Goal: Check status

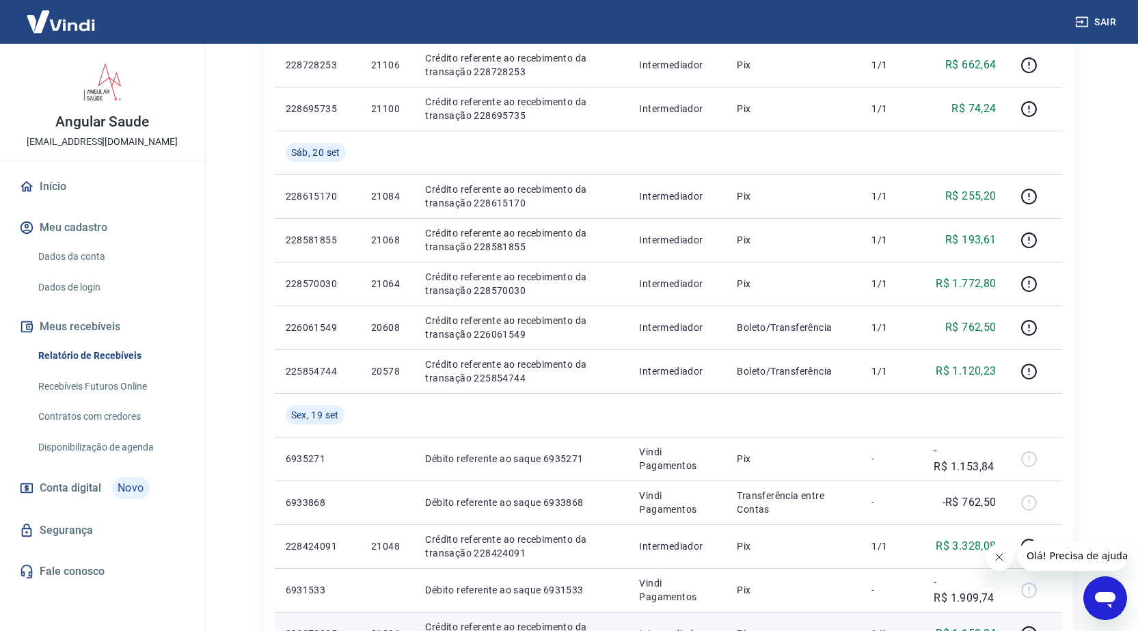
scroll to position [352, 0]
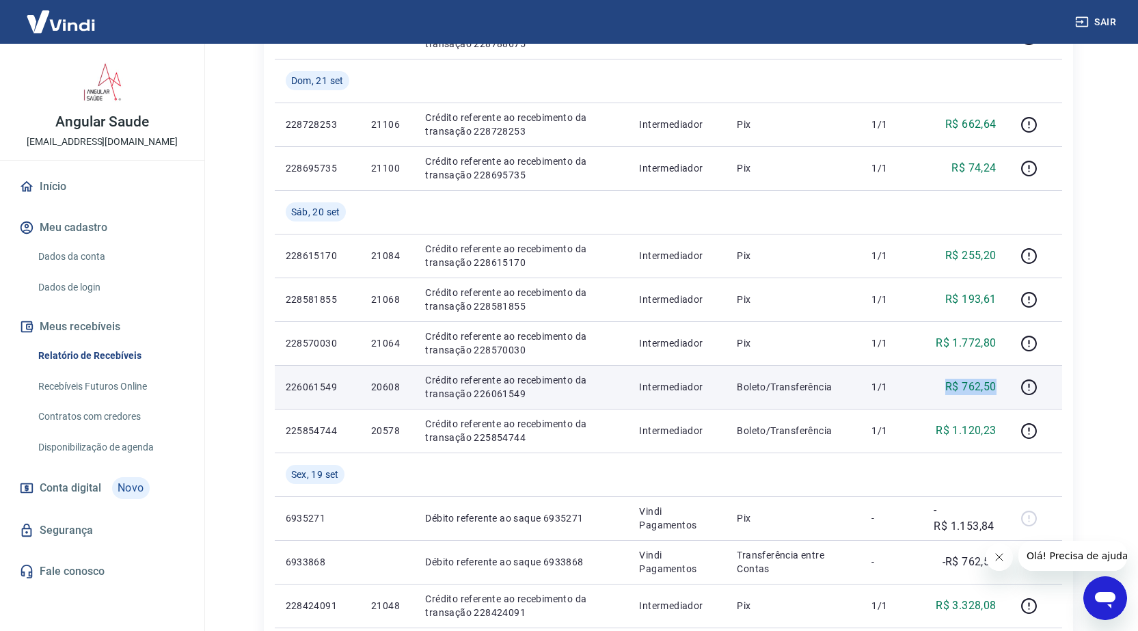
drag, startPoint x: 936, startPoint y: 383, endPoint x: 1003, endPoint y: 381, distance: 67.0
click at [1003, 381] on td "R$ 762,50" at bounding box center [965, 387] width 84 height 44
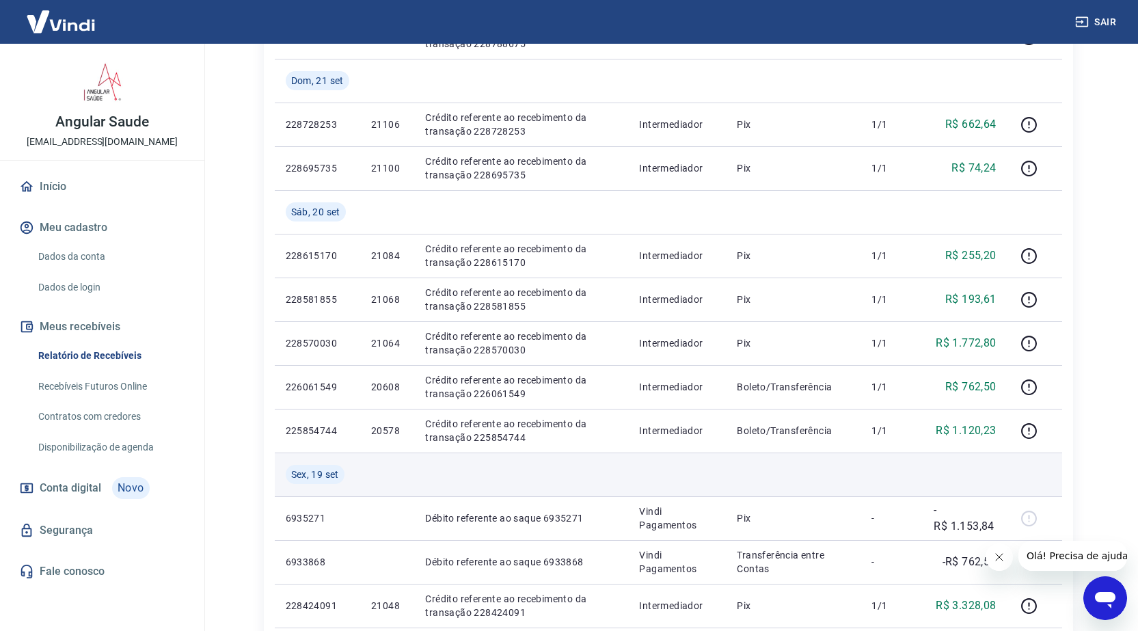
click at [805, 457] on td at bounding box center [793, 474] width 135 height 44
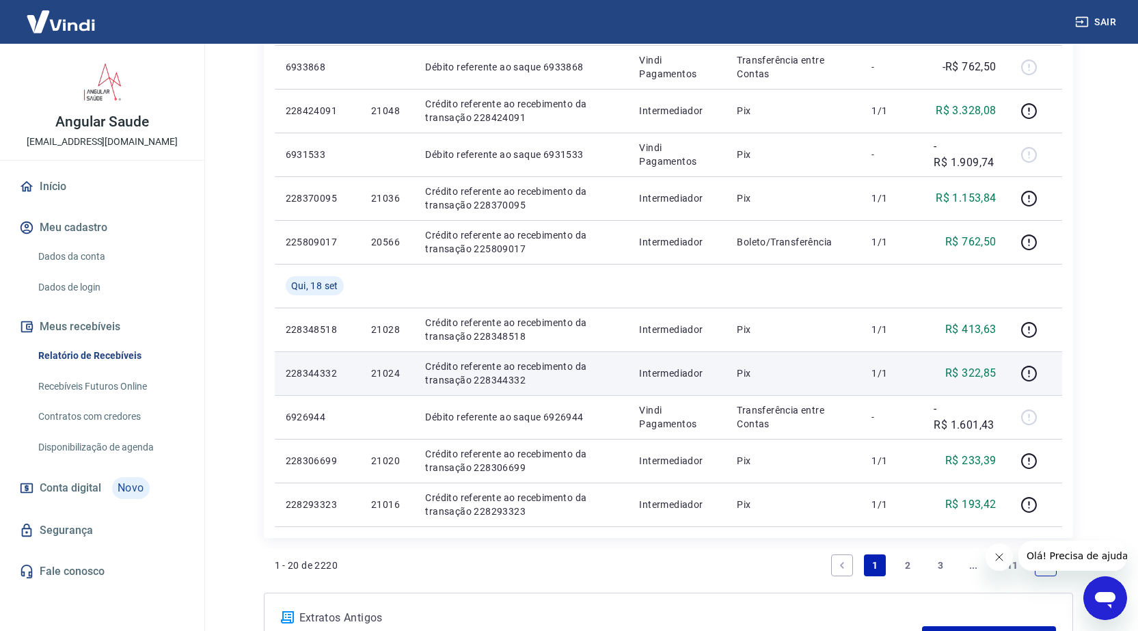
scroll to position [899, 0]
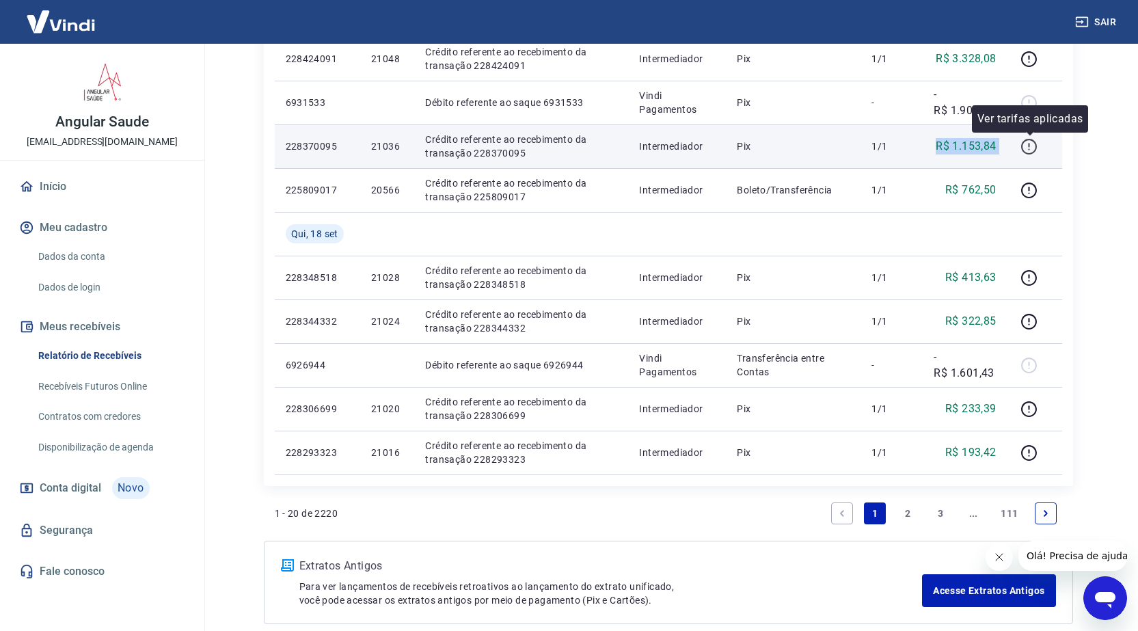
drag, startPoint x: 938, startPoint y: 146, endPoint x: 1031, endPoint y: 150, distance: 93.0
click at [1031, 150] on tr "228370095 21036 Crédito referente ao recebimento da transação 228370095 Interme…" at bounding box center [668, 146] width 787 height 44
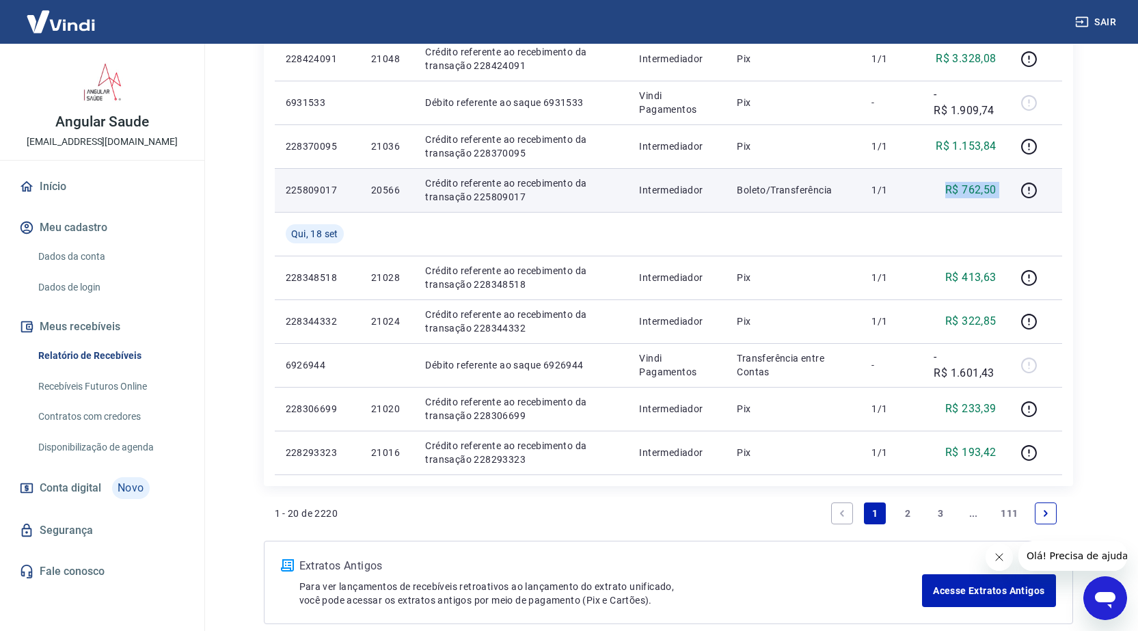
drag, startPoint x: 961, startPoint y: 189, endPoint x: 1011, endPoint y: 191, distance: 49.9
click at [1011, 191] on tr "225809017 20566 Crédito referente ao recebimento da transação 225809017 Interme…" at bounding box center [668, 190] width 787 height 44
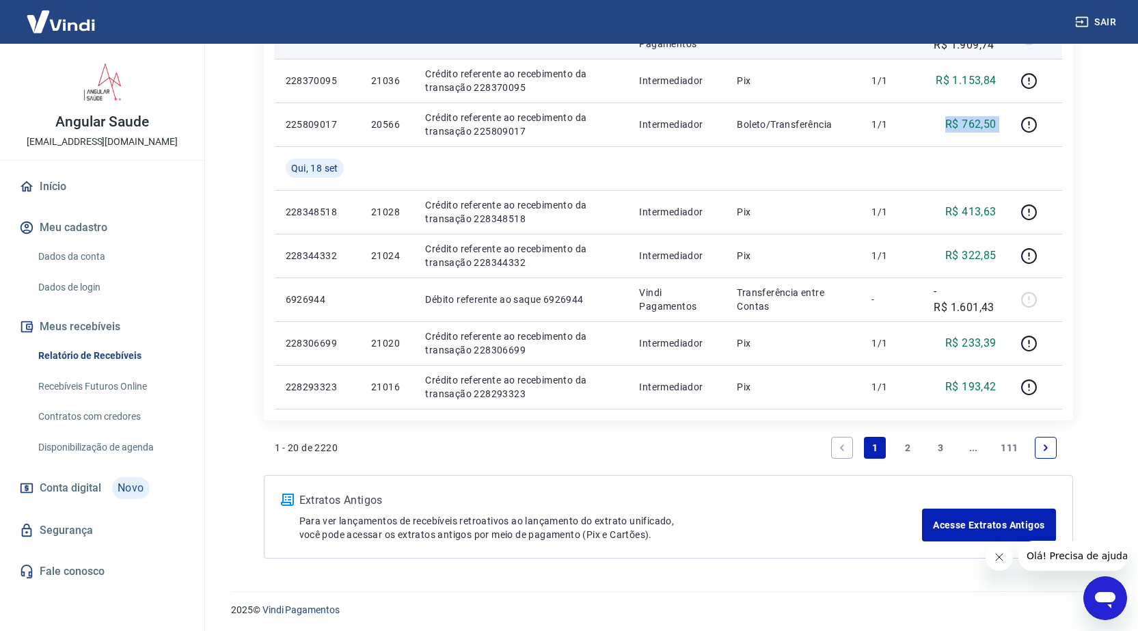
scroll to position [967, 0]
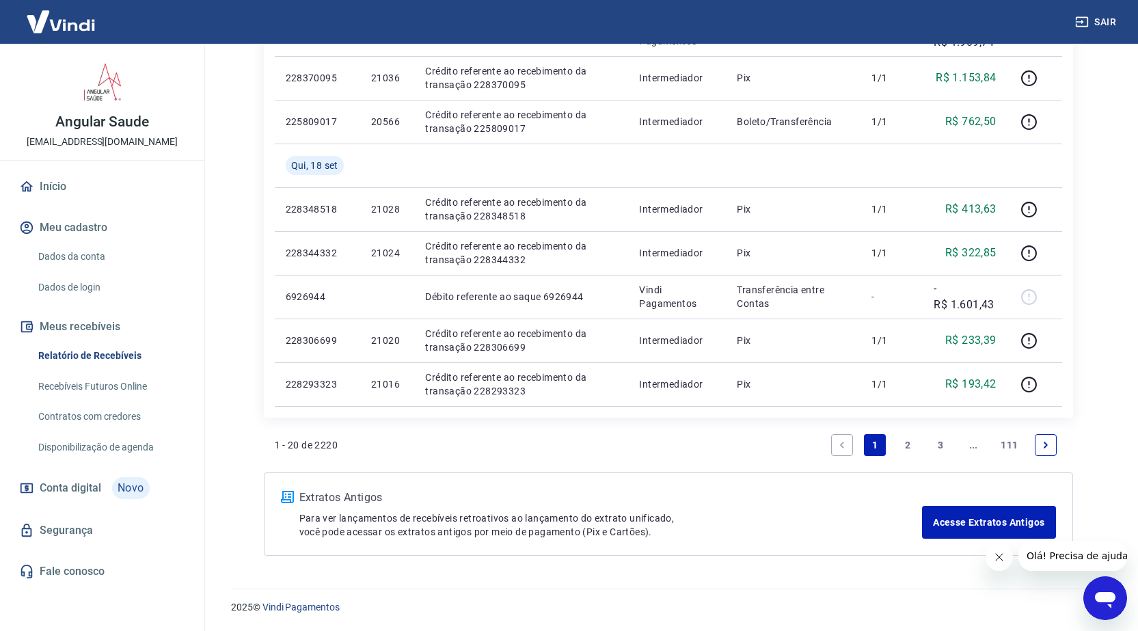
click at [909, 441] on link "2" at bounding box center [908, 445] width 22 height 22
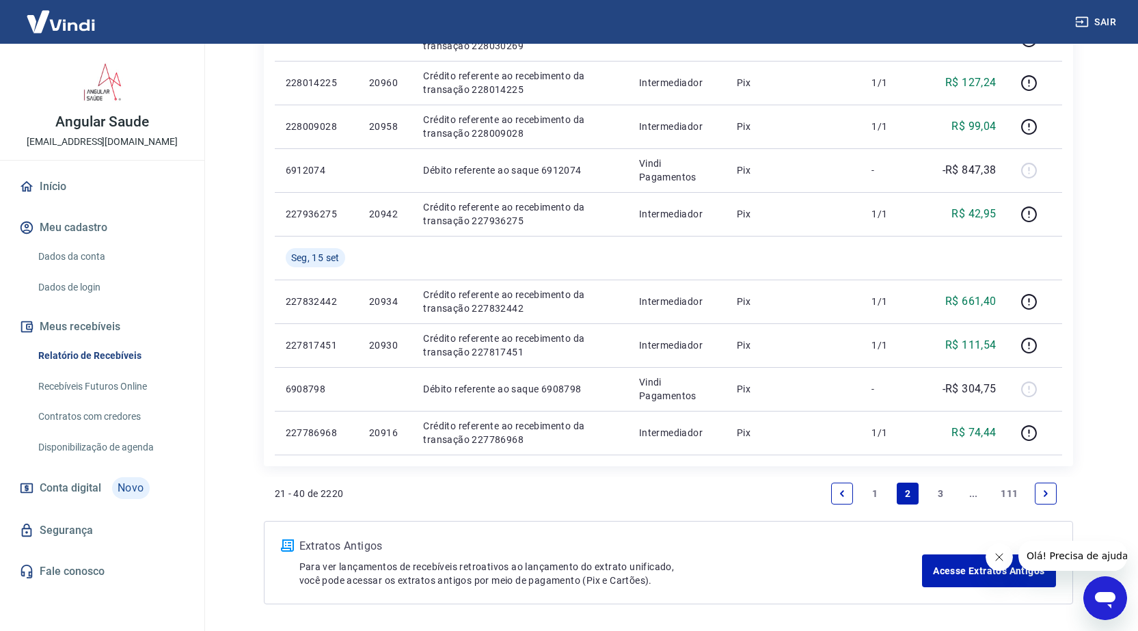
scroll to position [923, 0]
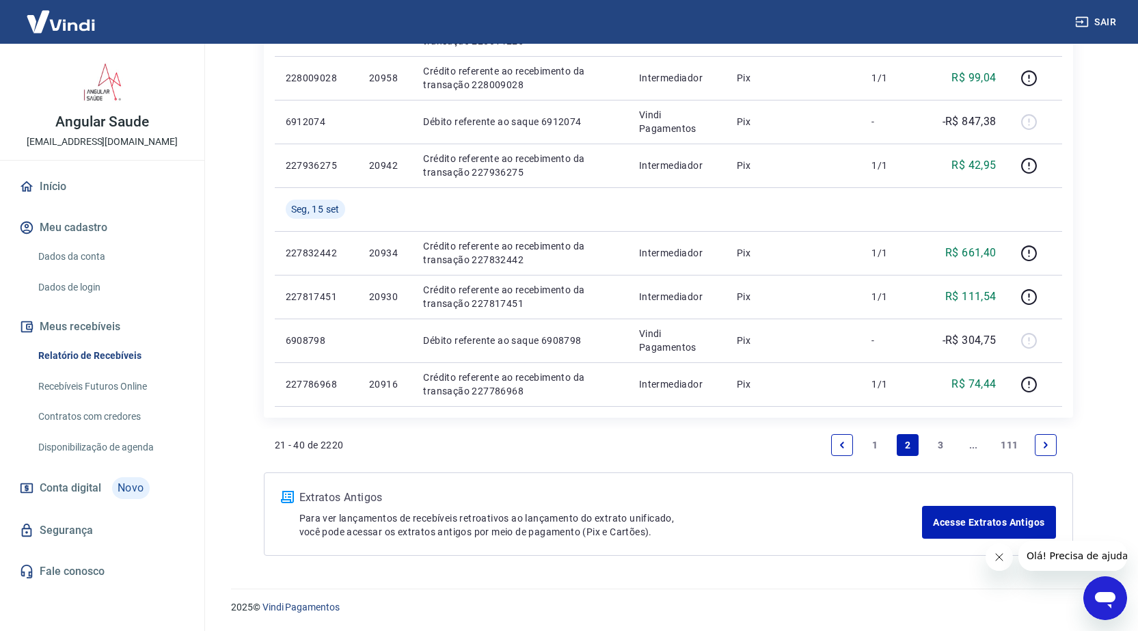
click at [875, 446] on link "1" at bounding box center [875, 445] width 22 height 22
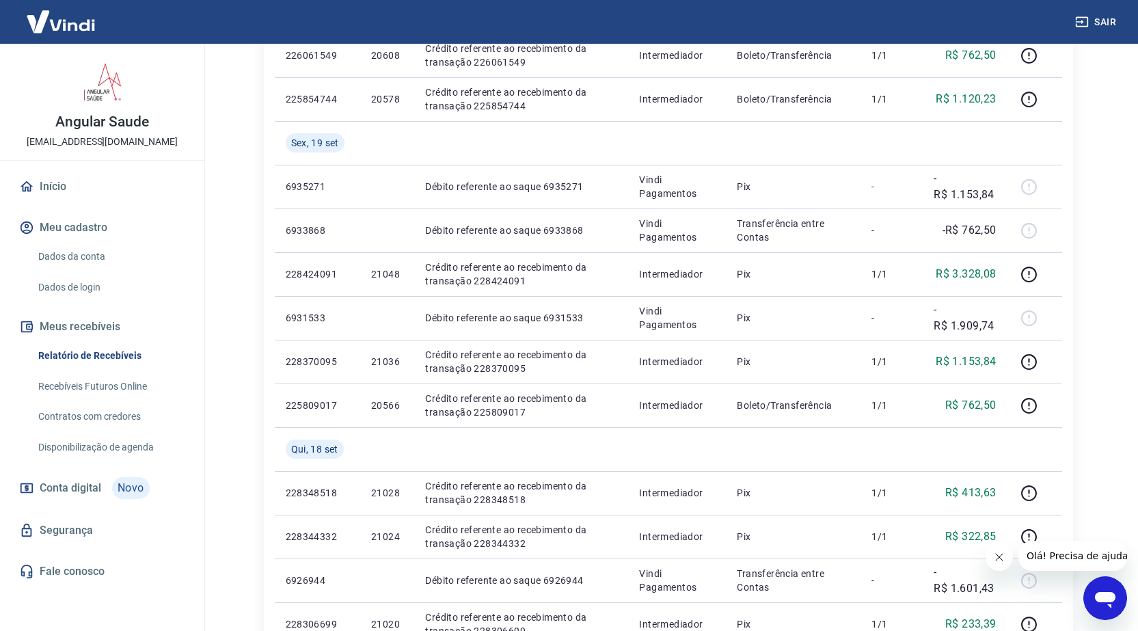
scroll to position [967, 0]
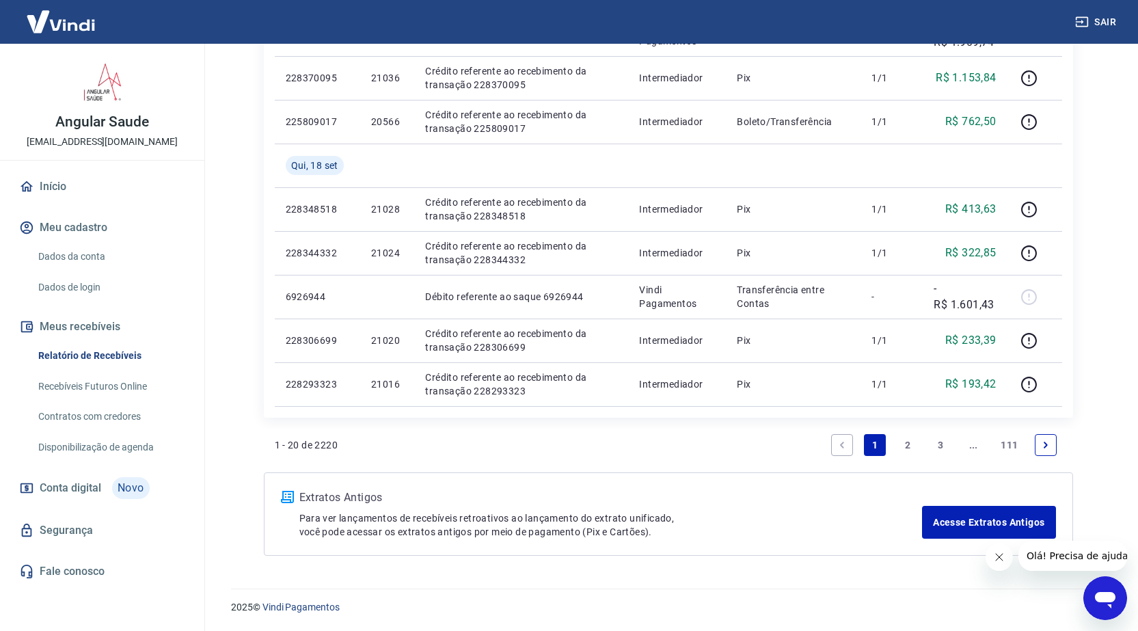
click at [910, 444] on link "2" at bounding box center [908, 445] width 22 height 22
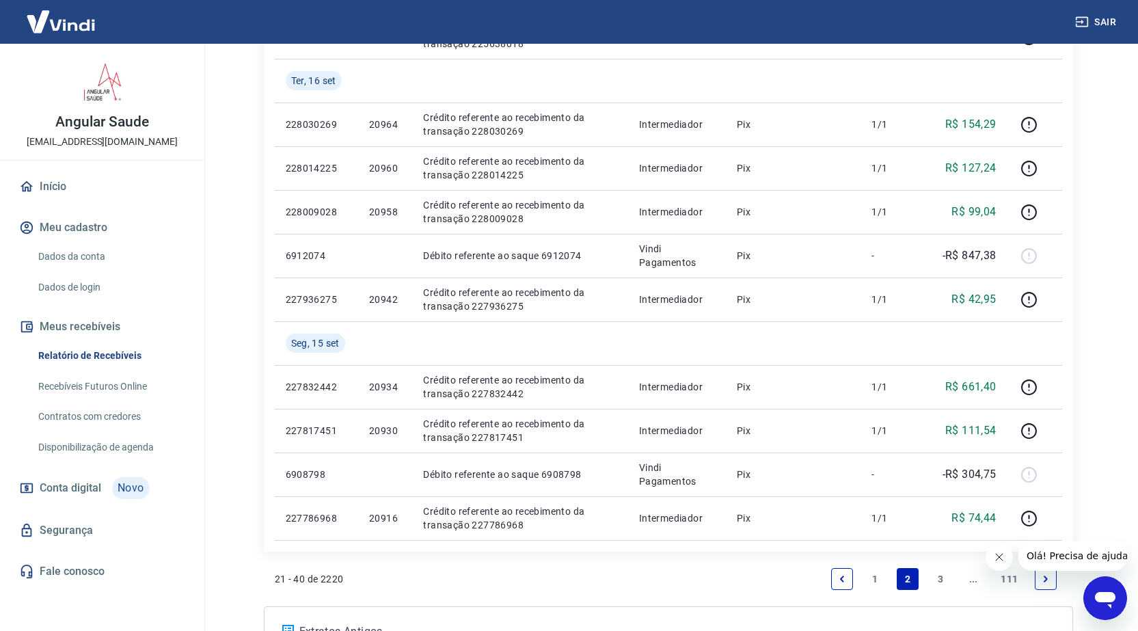
scroll to position [923, 0]
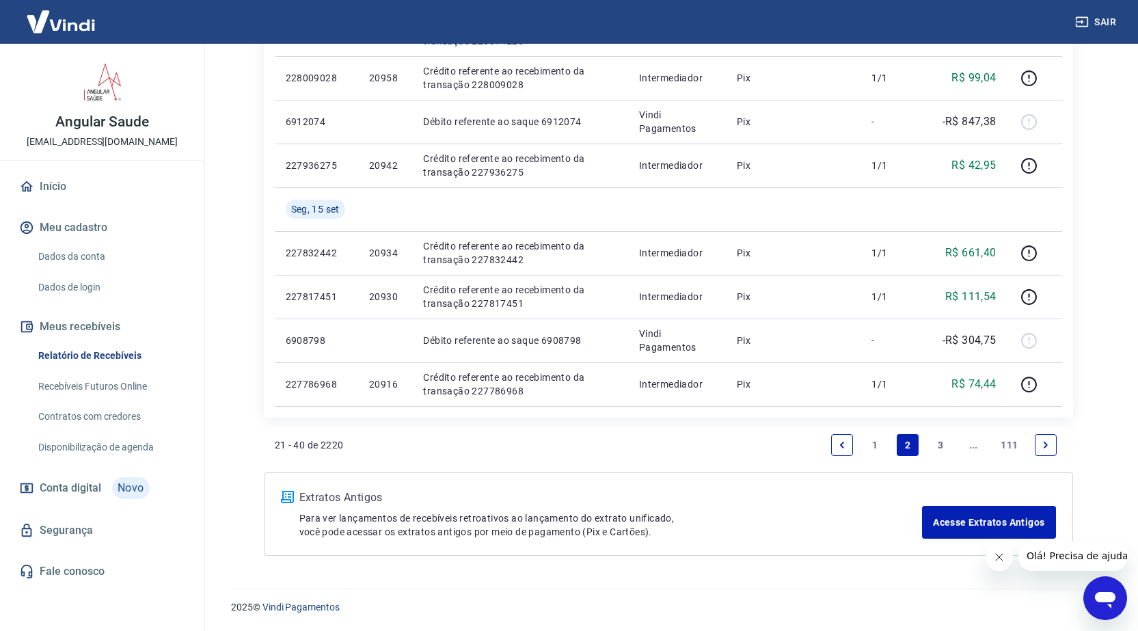
click at [876, 447] on link "1" at bounding box center [875, 445] width 22 height 22
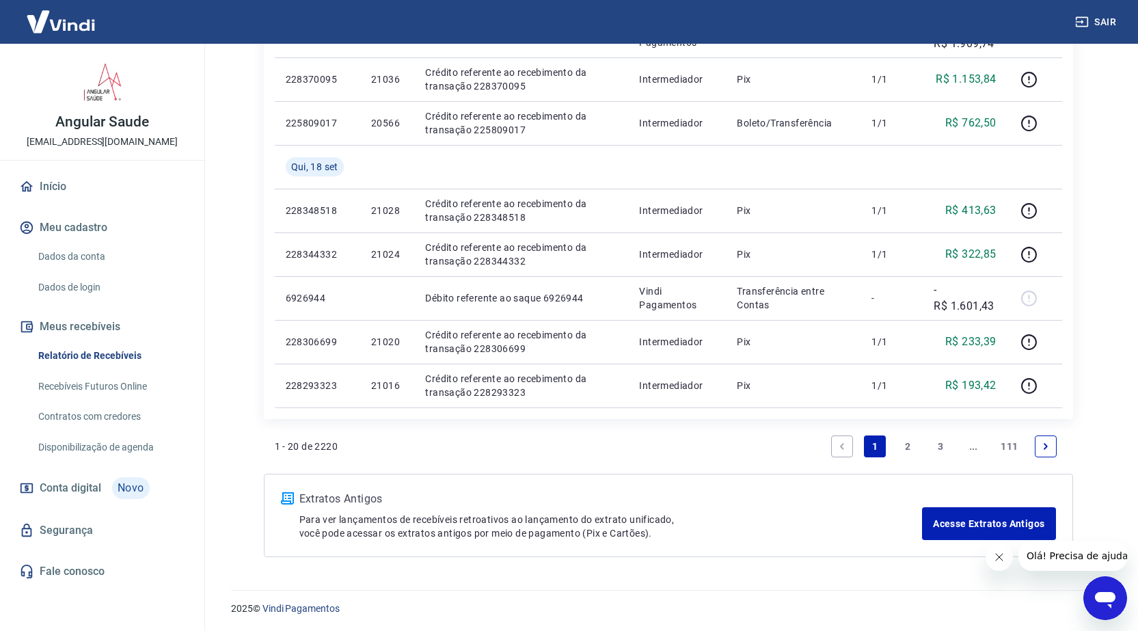
scroll to position [967, 0]
